Goal: Task Accomplishment & Management: Use online tool/utility

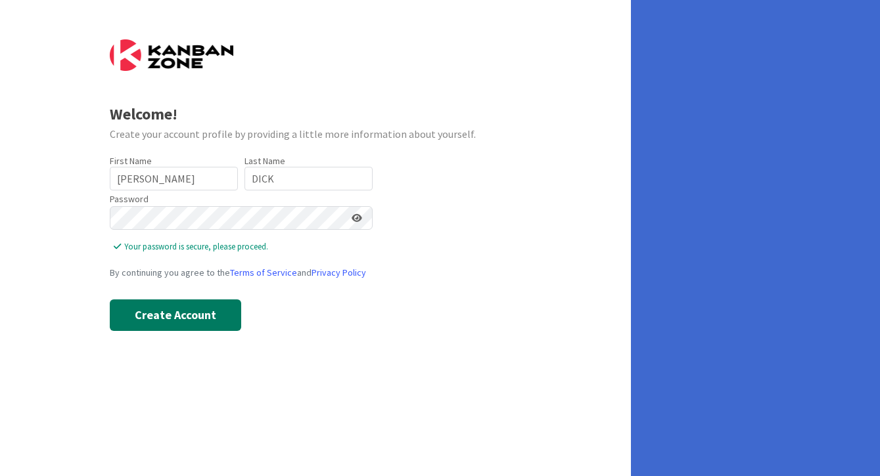
click at [176, 319] on button "Create Account" at bounding box center [175, 316] width 131 height 32
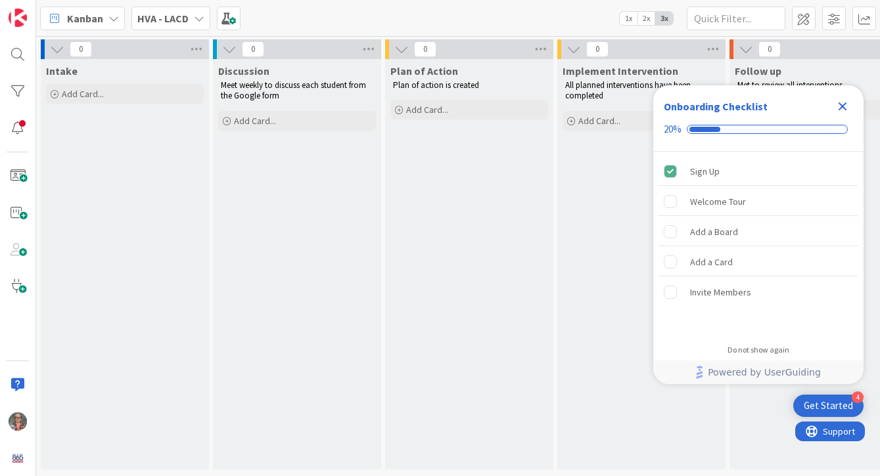
click at [197, 18] on icon at bounding box center [199, 18] width 11 height 11
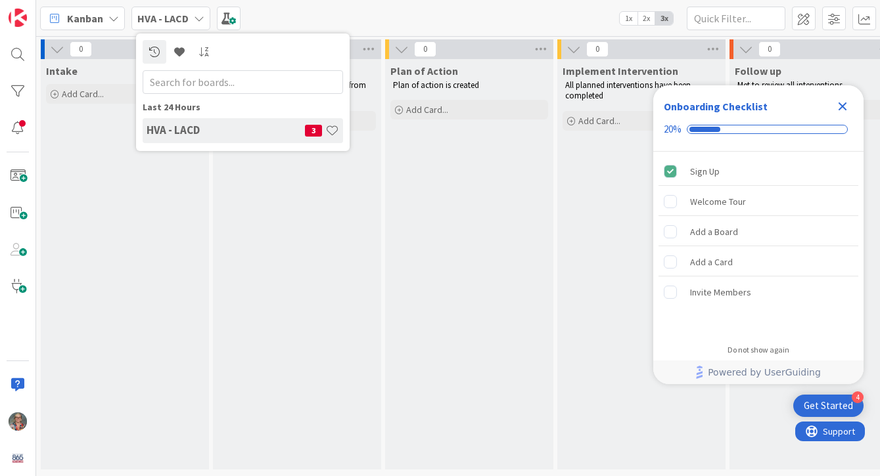
click at [198, 78] on input "text" at bounding box center [243, 82] width 200 height 24
type input "HVA"
click at [181, 83] on input "HVA" at bounding box center [243, 82] width 200 height 24
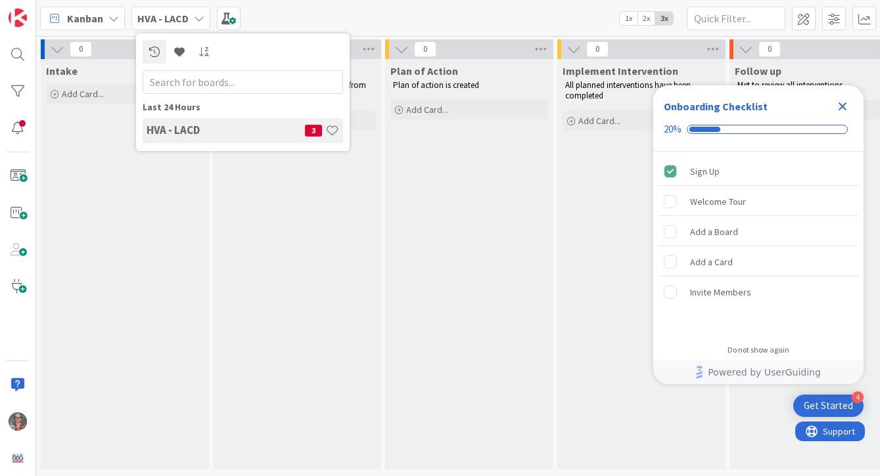
click at [132, 243] on div "Intake Add Card..." at bounding box center [125, 264] width 168 height 411
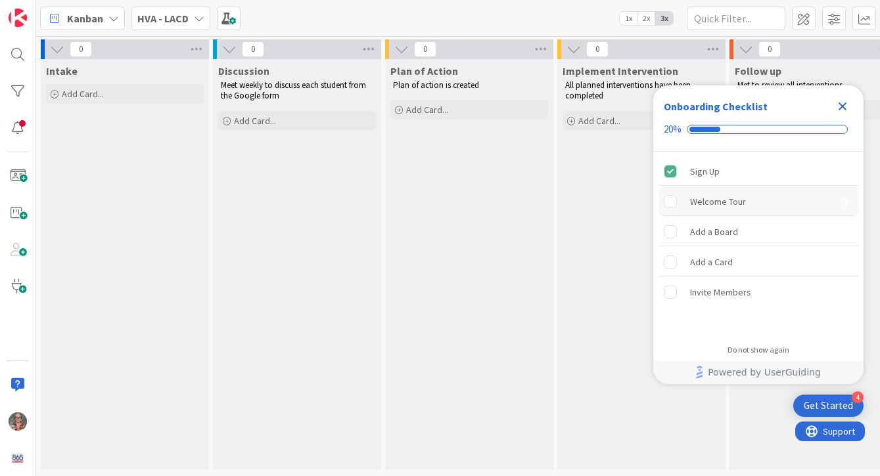
click at [742, 202] on div "Welcome Tour" at bounding box center [718, 202] width 56 height 16
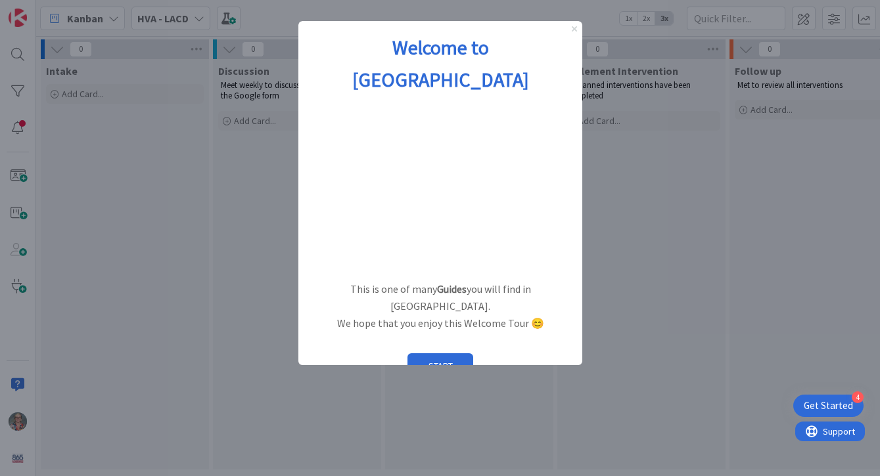
click at [573, 28] on icon "Close Preview" at bounding box center [573, 28] width 5 height 5
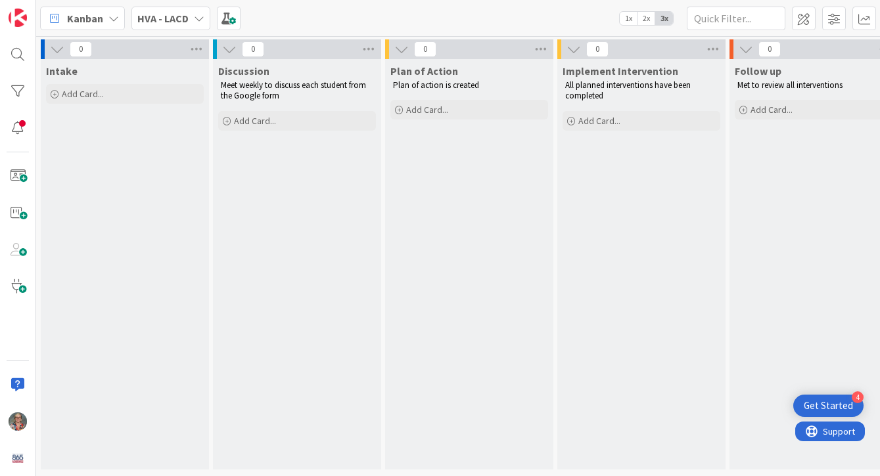
click at [815, 405] on div "Get Started" at bounding box center [828, 405] width 49 height 13
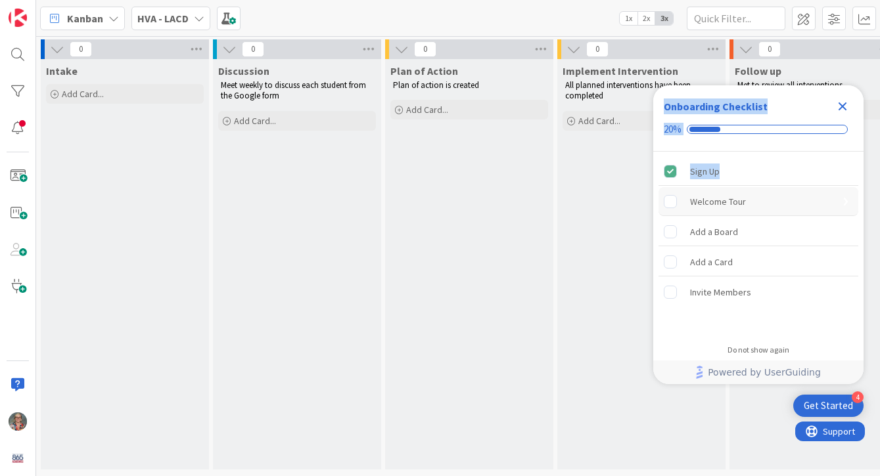
drag, startPoint x: 721, startPoint y: 92, endPoint x: 662, endPoint y: 194, distance: 118.3
click at [662, 194] on div "Onboarding Checklist 20% Sign Up Welcome Tour Add a Board Add a Card Invite Mem…" at bounding box center [758, 210] width 210 height 251
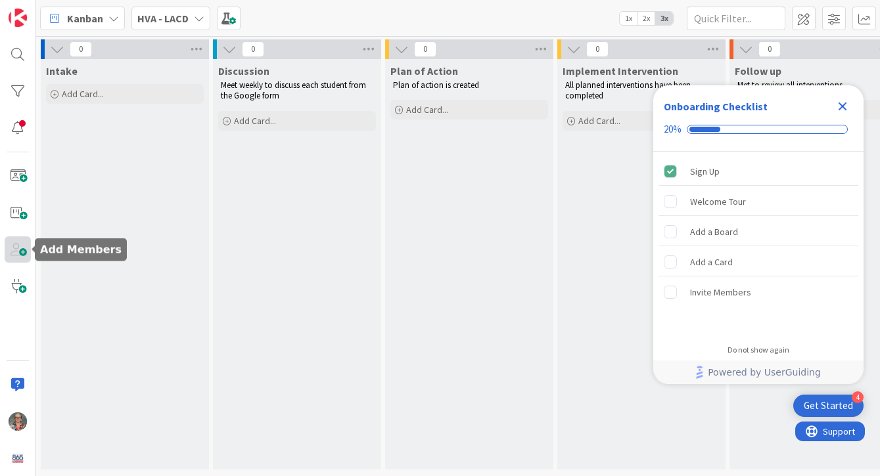
click at [24, 255] on span at bounding box center [18, 250] width 26 height 26
click at [72, 253] on div "Intake Add Card..." at bounding box center [125, 264] width 168 height 411
click at [22, 253] on span at bounding box center [18, 250] width 26 height 26
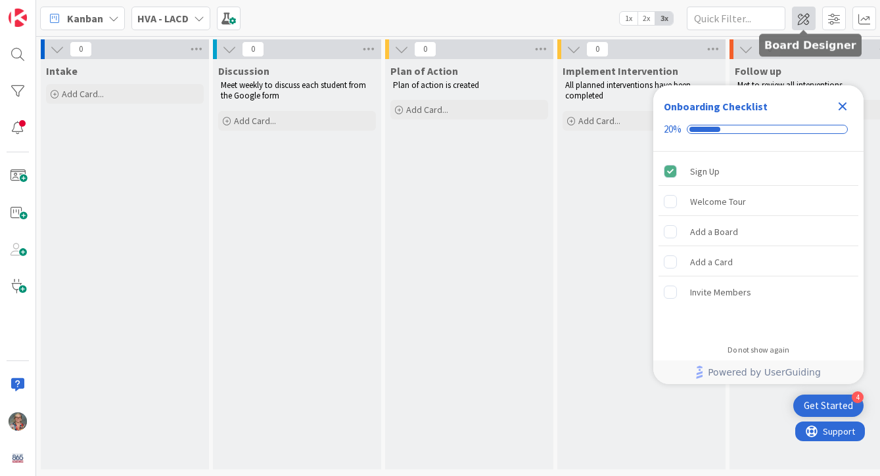
click at [808, 16] on span at bounding box center [804, 19] width 24 height 24
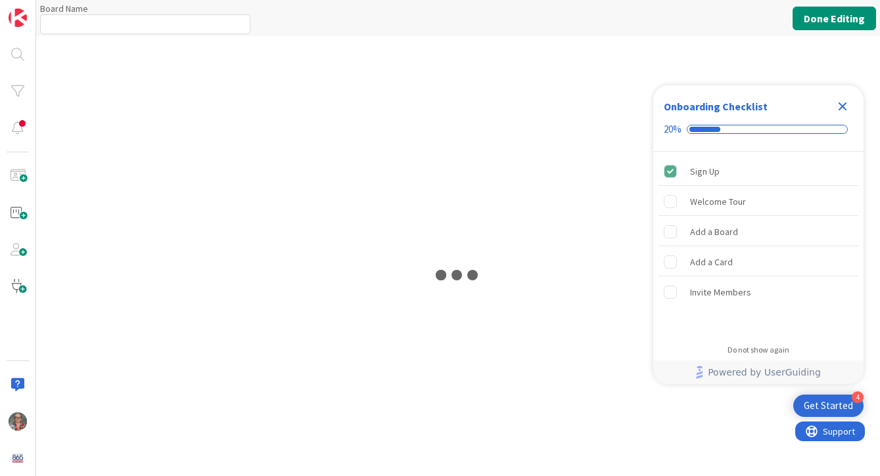
type input "HVA - LACD"
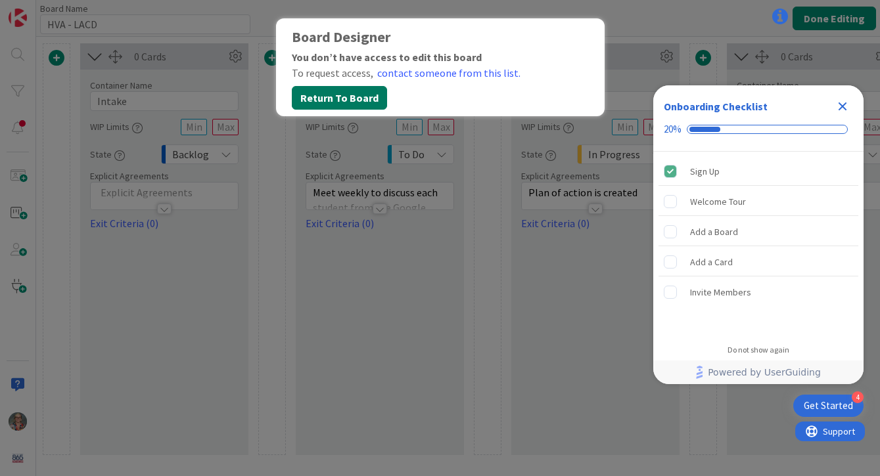
click at [336, 95] on button "Return To Board" at bounding box center [339, 98] width 95 height 24
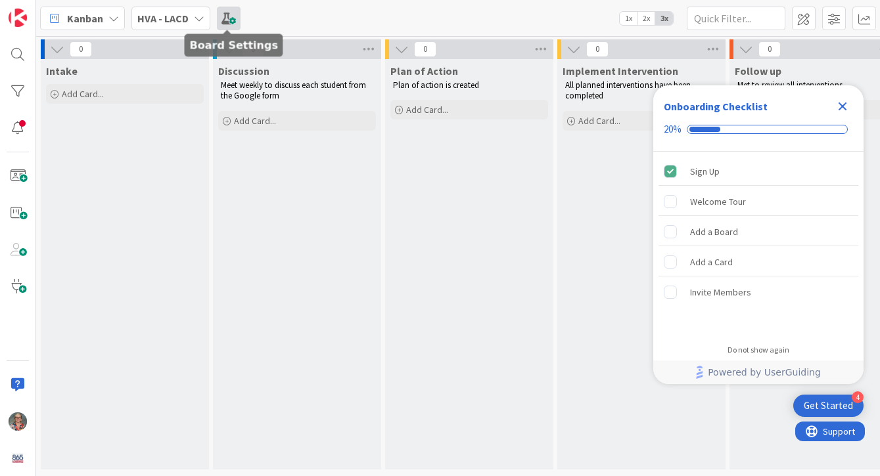
click at [233, 17] on span at bounding box center [229, 19] width 24 height 24
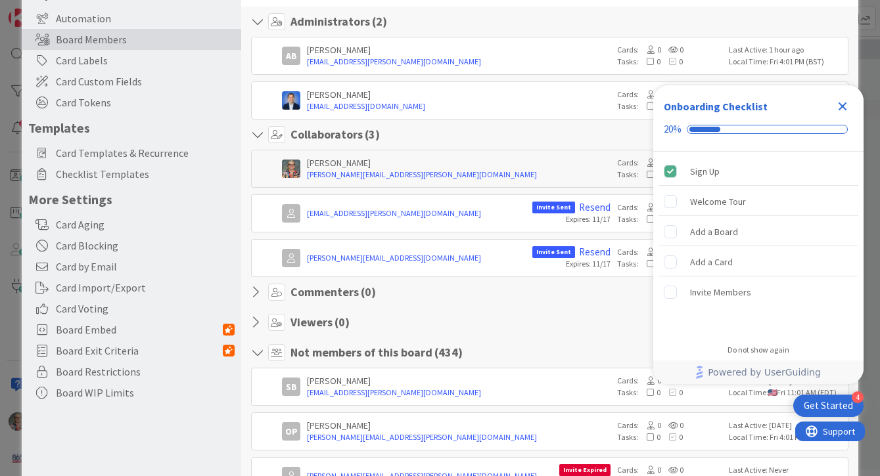
scroll to position [137, 0]
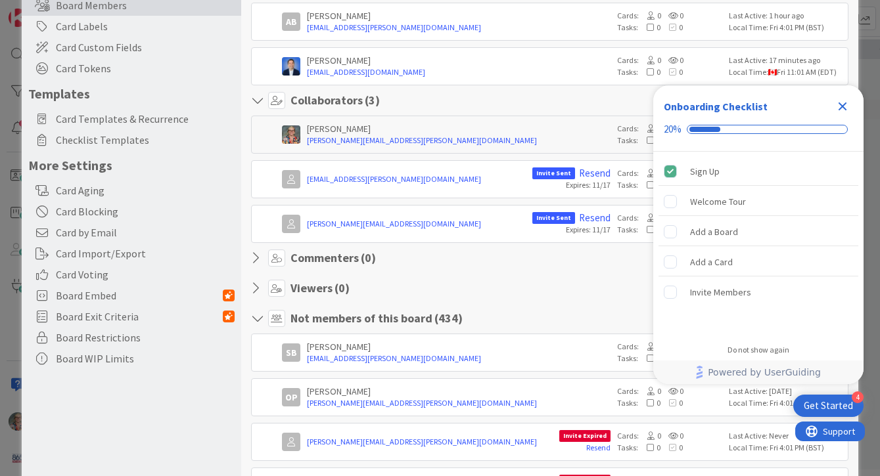
click at [254, 322] on icon at bounding box center [259, 318] width 17 height 13
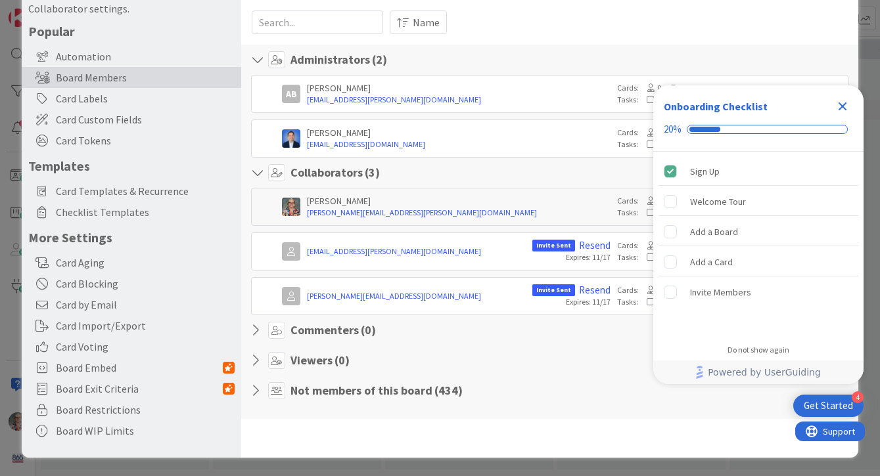
click at [253, 391] on icon at bounding box center [259, 390] width 17 height 13
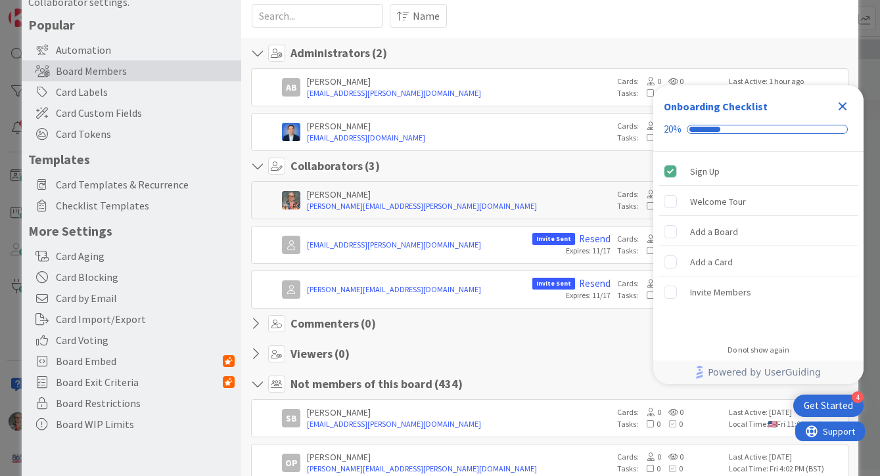
scroll to position [67, 0]
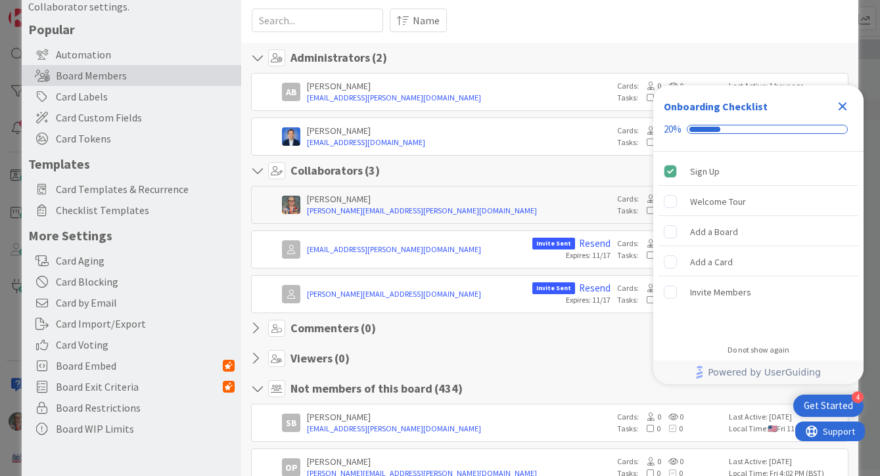
click at [255, 358] on icon at bounding box center [259, 358] width 17 height 13
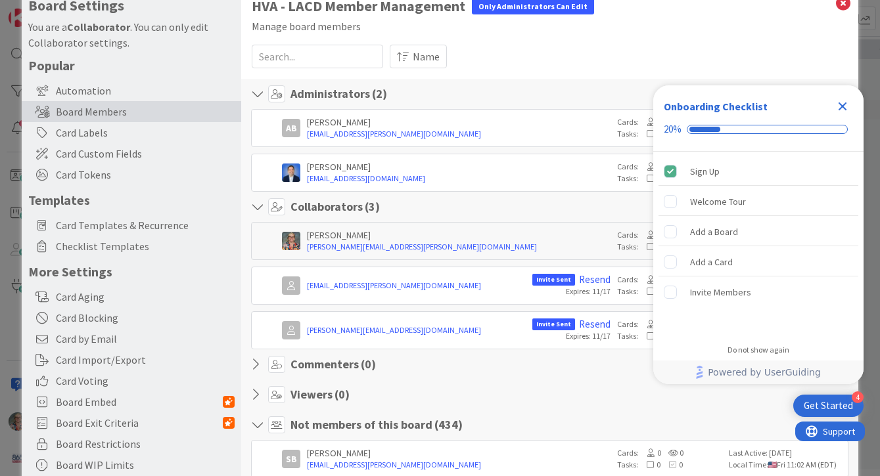
click at [135, 110] on div "Board Members" at bounding box center [131, 111] width 219 height 21
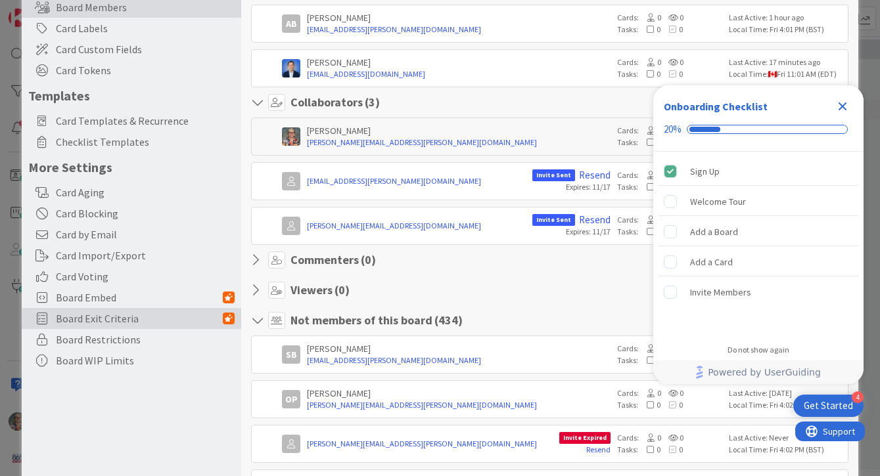
scroll to position [0, 0]
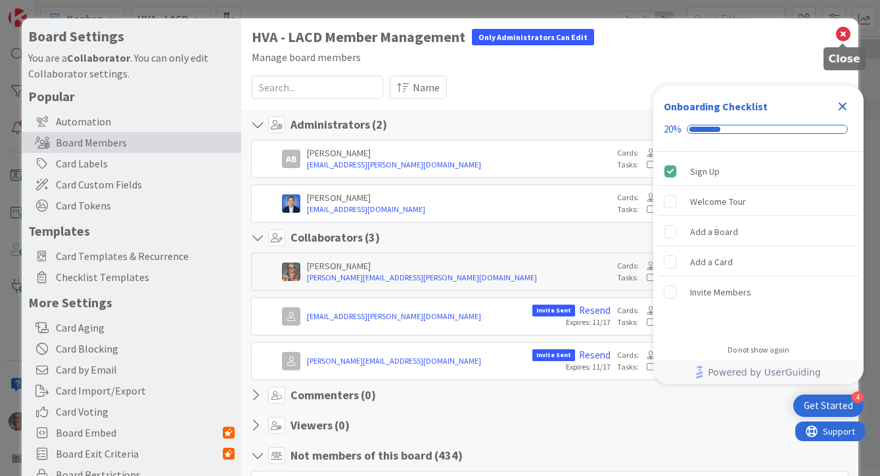
click at [846, 33] on icon at bounding box center [842, 34] width 17 height 18
